Goal: Navigation & Orientation: Find specific page/section

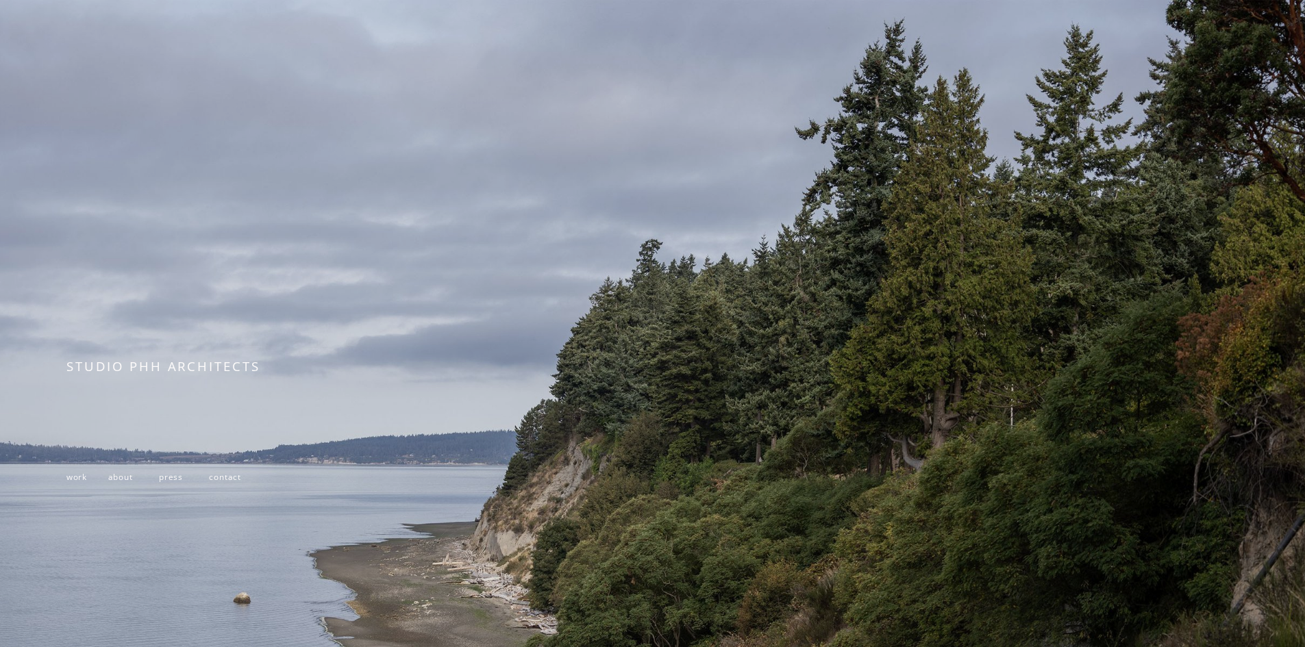
click at [83, 480] on span "work" at bounding box center [76, 476] width 21 height 11
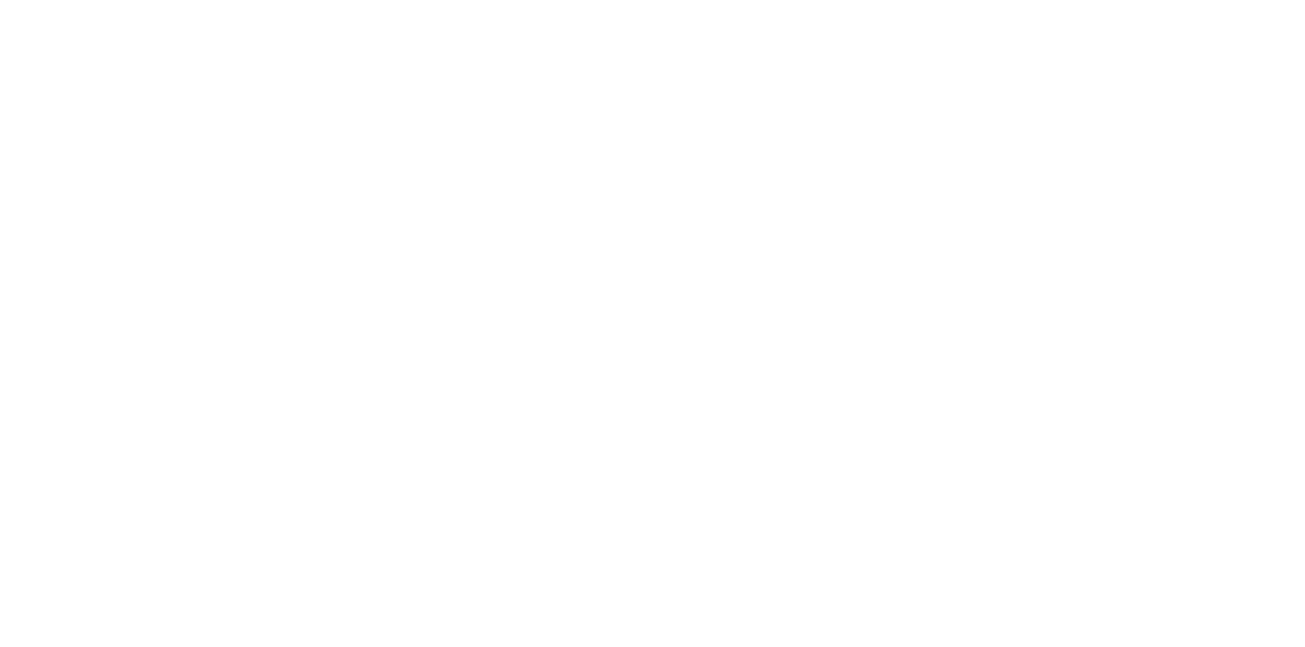
scroll to position [1698, 0]
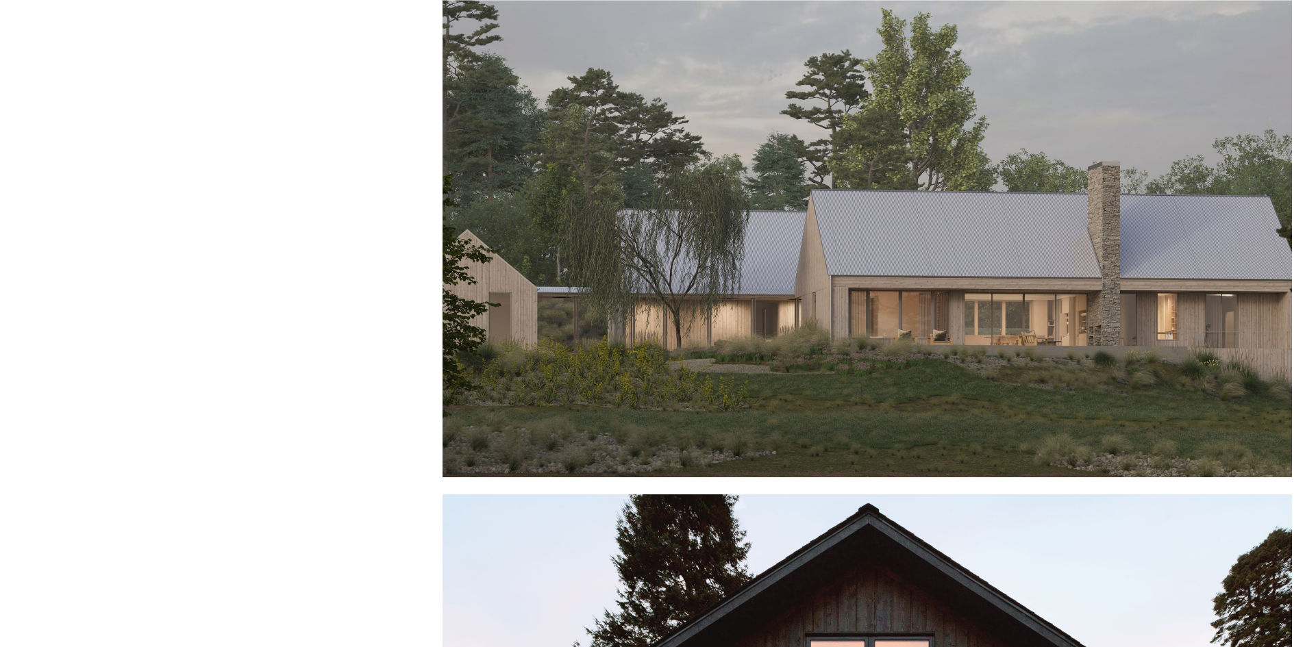
click at [839, 251] on div at bounding box center [868, 218] width 850 height 519
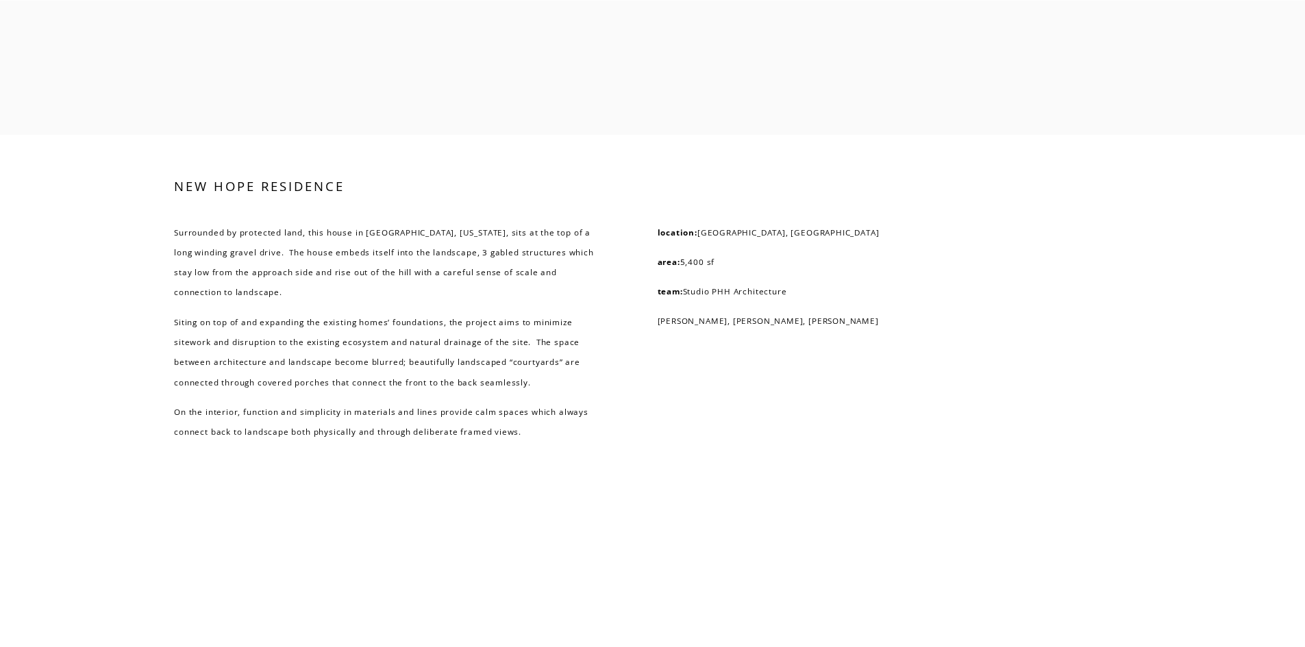
scroll to position [3845, 0]
